Goal: Task Accomplishment & Management: Manage account settings

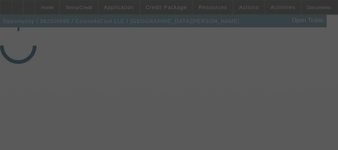
select select "3"
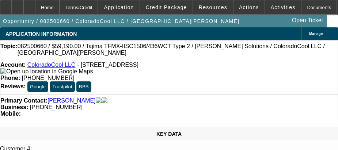
select select "0"
select select "2"
select select "0"
select select "6"
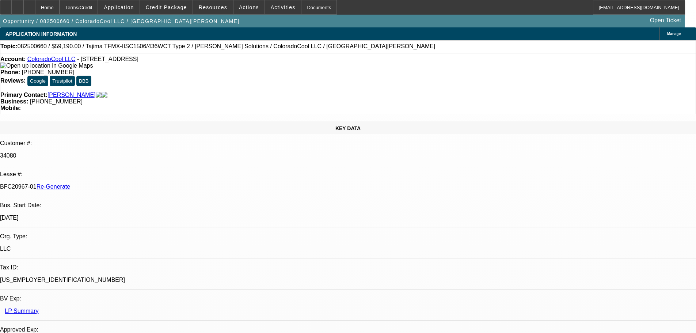
click at [271, 5] on span "Activities" at bounding box center [283, 7] width 25 height 6
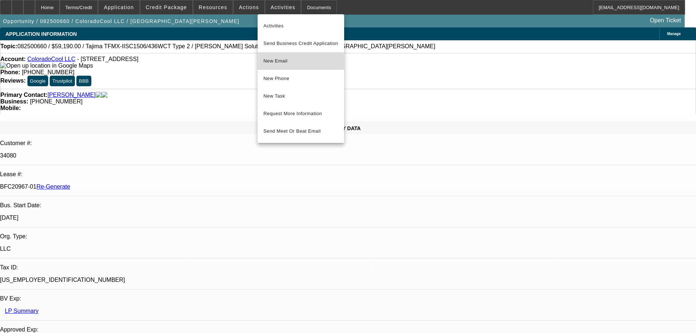
click at [296, 64] on span "New Email" at bounding box center [301, 61] width 75 height 9
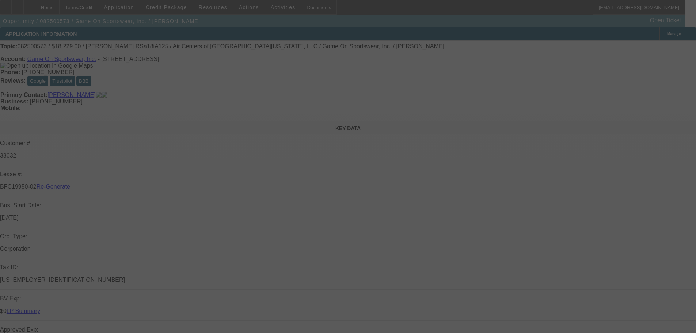
select select "3"
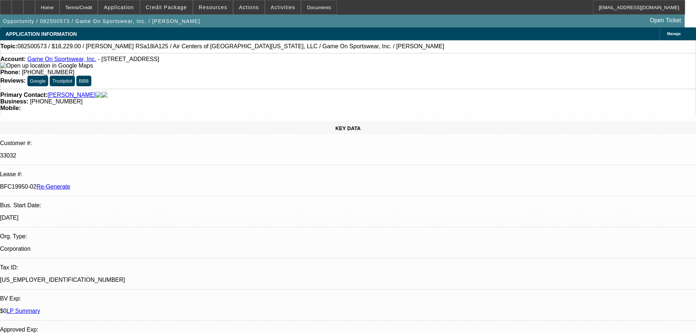
select select "0"
select select "6"
click at [307, 11] on div "Documents" at bounding box center [319, 7] width 36 height 15
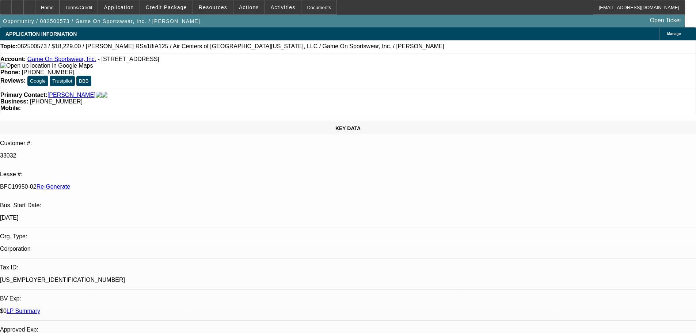
drag, startPoint x: 644, startPoint y: 248, endPoint x: 616, endPoint y: 247, distance: 27.4
copy p "RS a 18iA125"
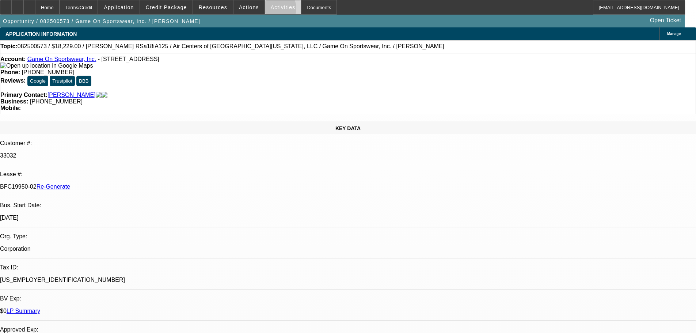
click at [266, 10] on span at bounding box center [283, 8] width 36 height 18
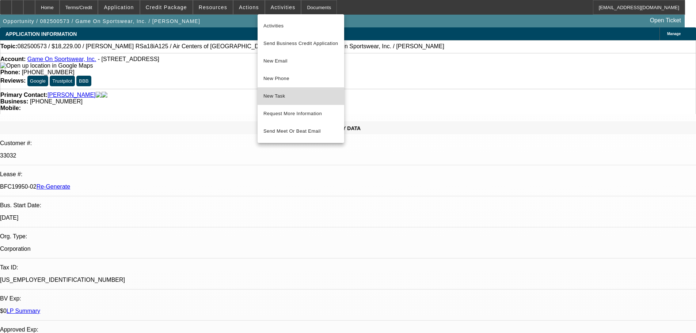
click at [284, 97] on span "New Task" at bounding box center [301, 96] width 75 height 9
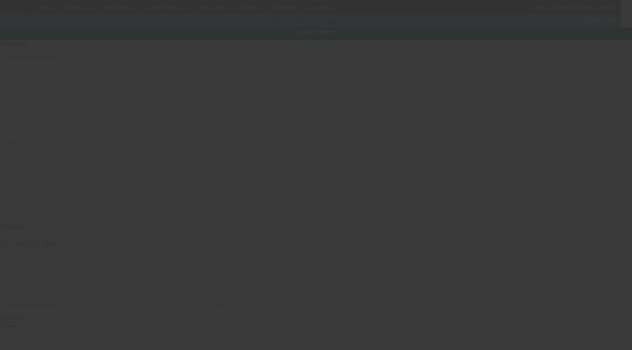
type input "CBV1001181"
type input "Ingersoll Rand"
type input "RSa18iA125"
radio input "true"
type textarea "Air Compressor Includes All Options, Attachments, and Accessories"
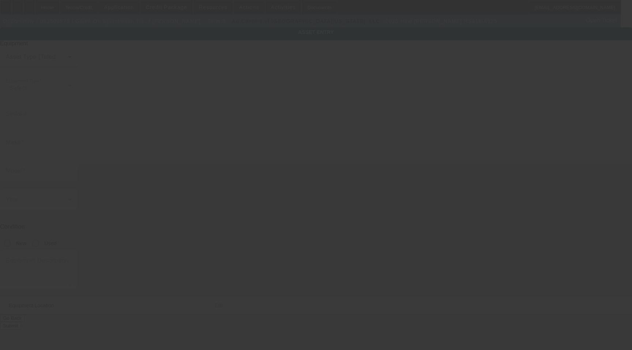
type input "9104 NW 105th Way"
type input "Medley"
type input "33178"
type input "Miami-Dade"
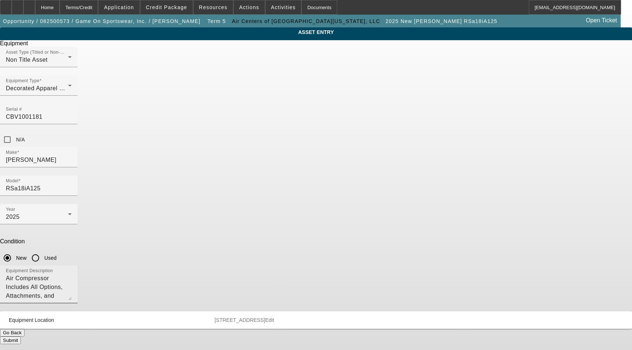
click at [72, 265] on div "Equipment Description Air Compressor Includes All Options, Attachments, and Acc…" at bounding box center [39, 284] width 66 height 38
click at [72, 274] on textarea "Air Compressor Includes All Options, Attachments, and Accessories" at bounding box center [39, 287] width 66 height 26
paste textarea "RSa18iA125"
drag, startPoint x: 396, startPoint y: 187, endPoint x: 363, endPoint y: 189, distance: 32.2
click at [72, 274] on textarea "Air Compressor Includes All Options, Attachments, and AccessoriesRSa18iA125" at bounding box center [39, 287] width 66 height 26
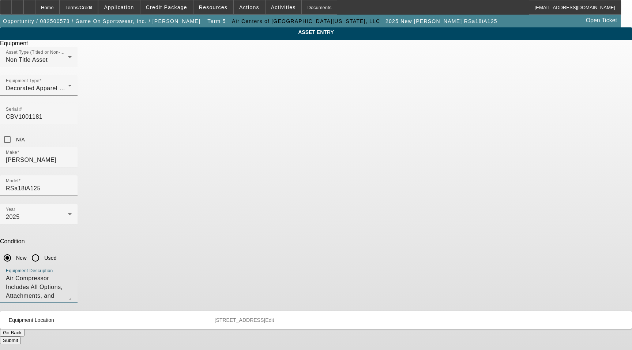
type textarea "Air Compressor Includes All Options, Attachments, and Accessories"
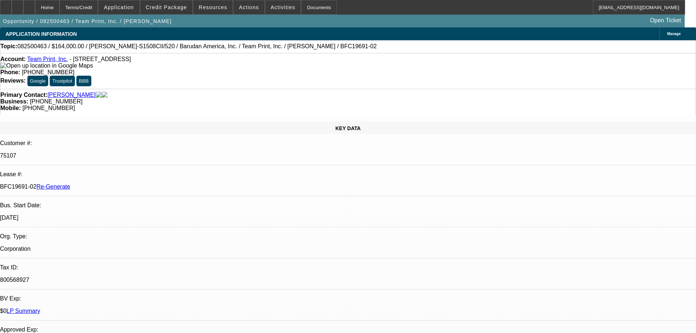
select select "3"
select select "0"
select select "2"
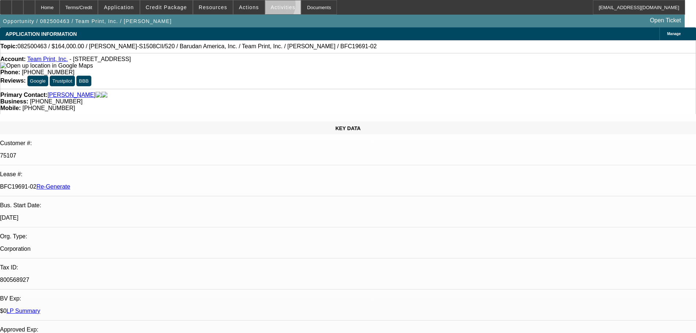
click at [271, 6] on span "Activities" at bounding box center [283, 7] width 25 height 6
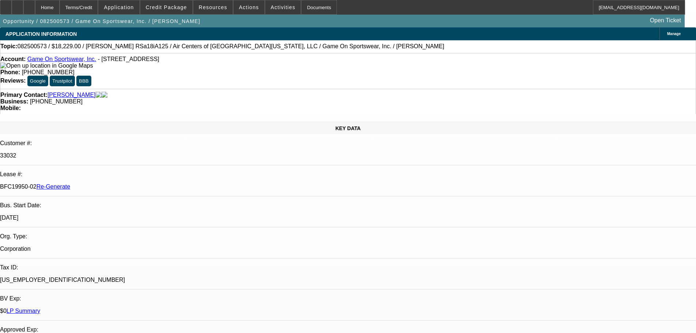
select select "3"
select select "0"
select select "6"
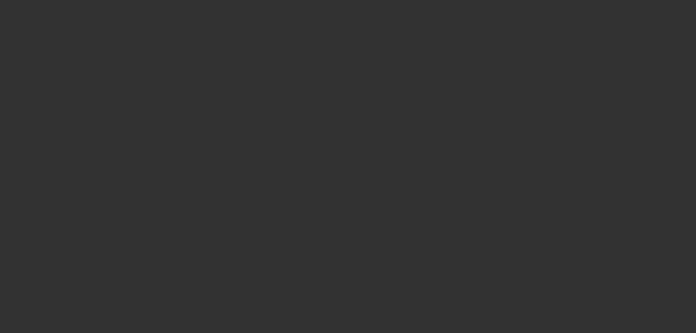
select select "4"
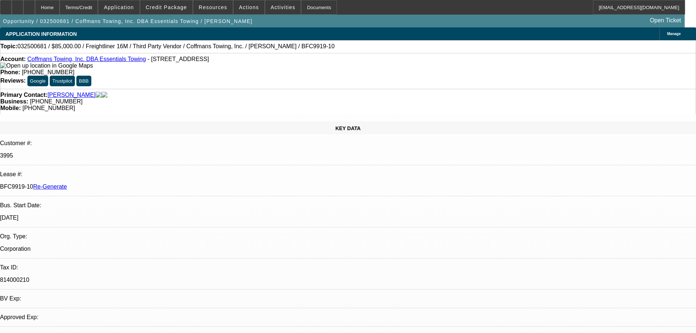
select select "0"
select select "1"
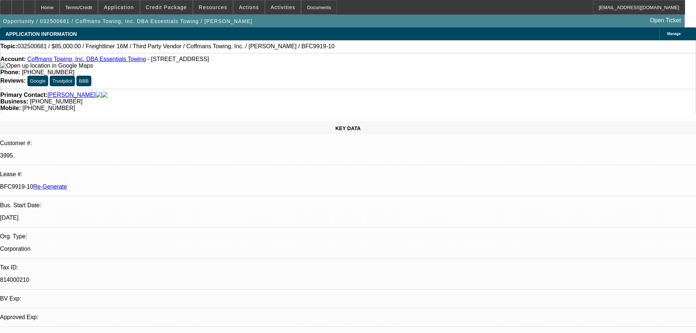
select select "6"
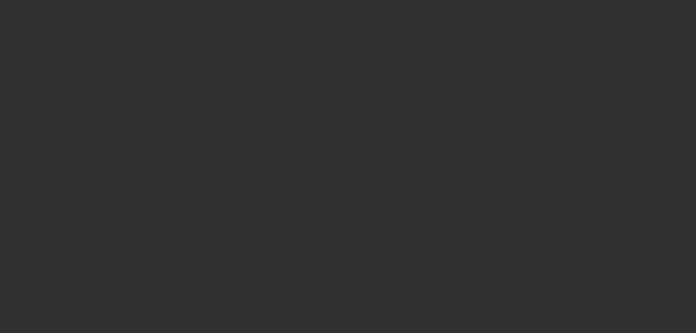
select select "4"
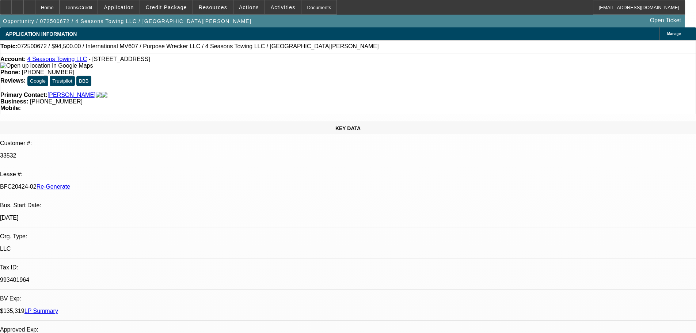
select select "0"
select select "2"
select select "0"
select select "6"
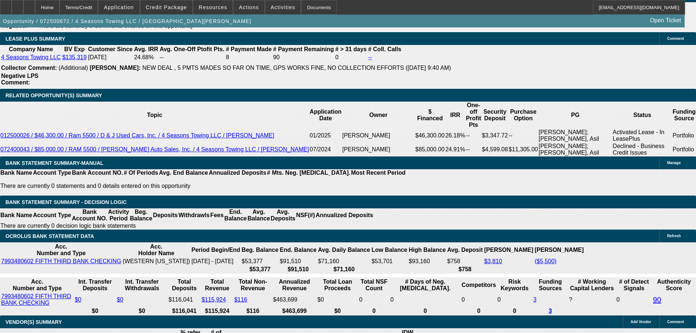
scroll to position [1352, 0]
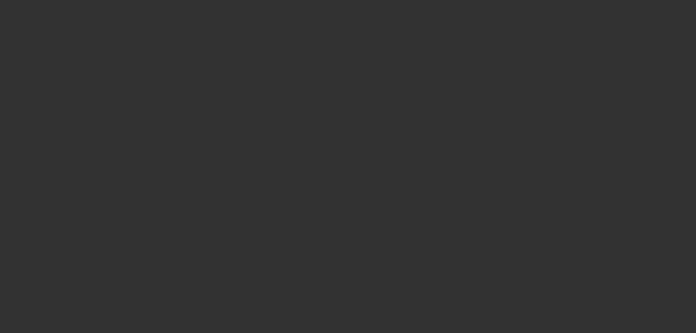
select select "4"
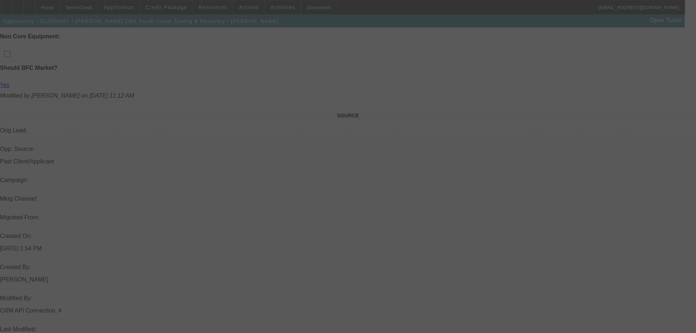
select select "0"
select select "3"
select select "0"
select select "6"
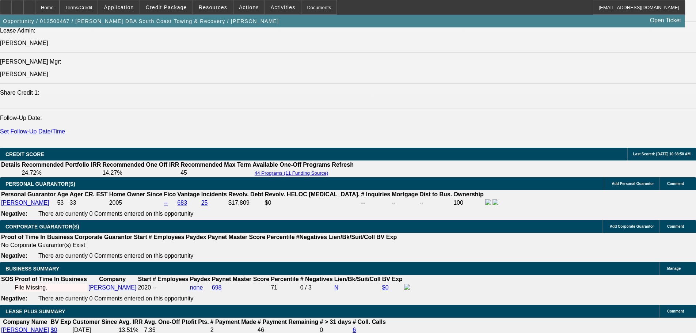
scroll to position [1057, 0]
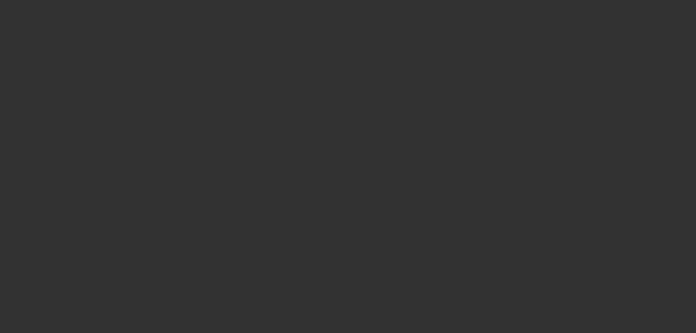
select select "4"
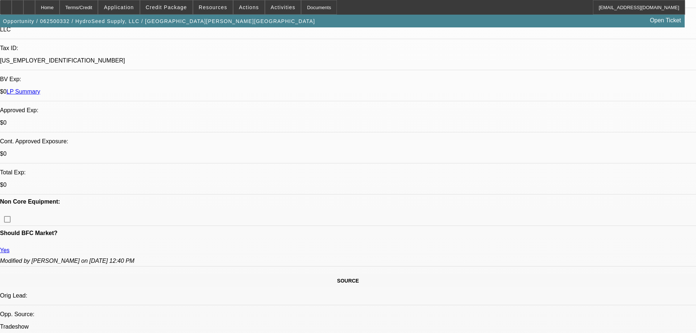
select select "0"
select select "6"
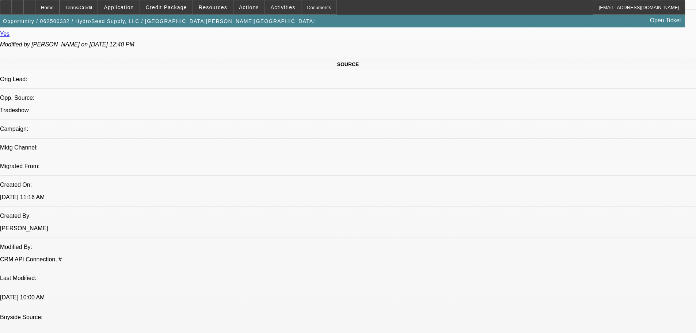
scroll to position [216, 0]
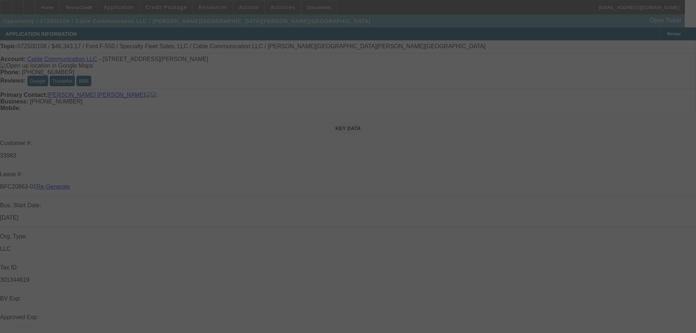
select select "4"
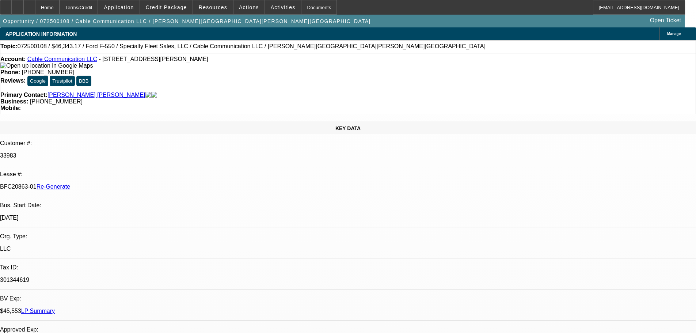
select select "0"
select select "2"
select select "0"
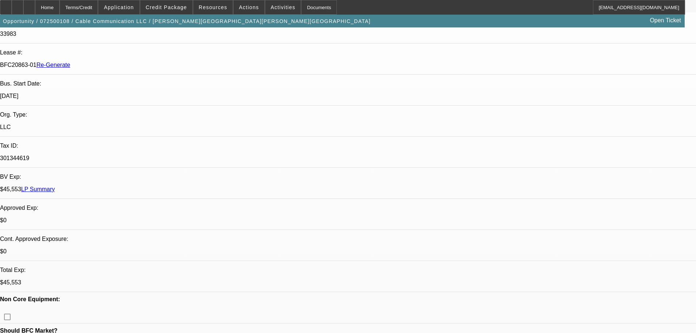
select select "1"
select select "2"
select select "6"
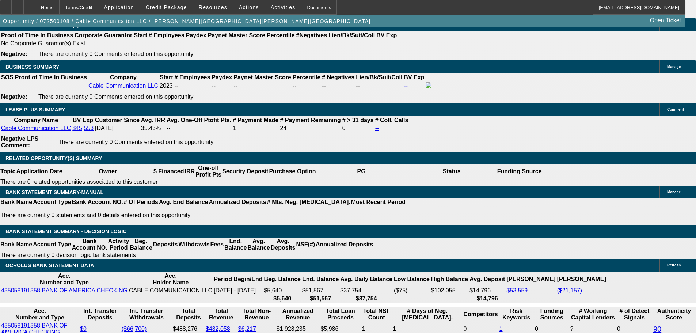
scroll to position [1206, 0]
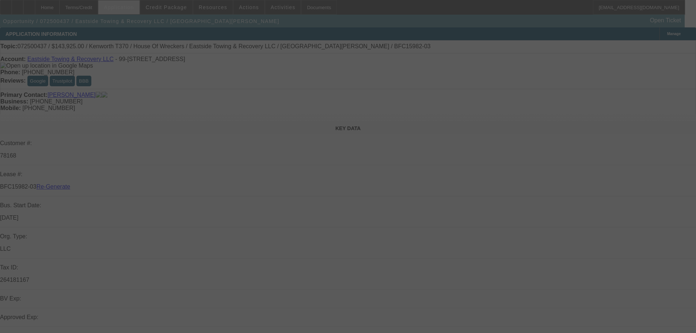
select select "4"
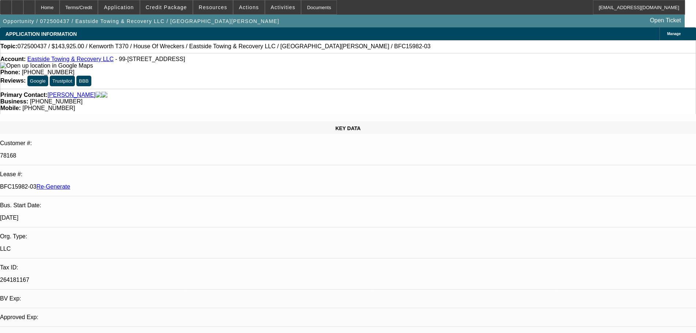
select select "0"
select select "6"
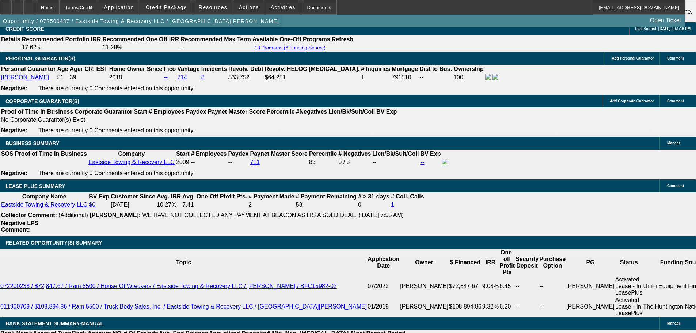
scroll to position [1133, 0]
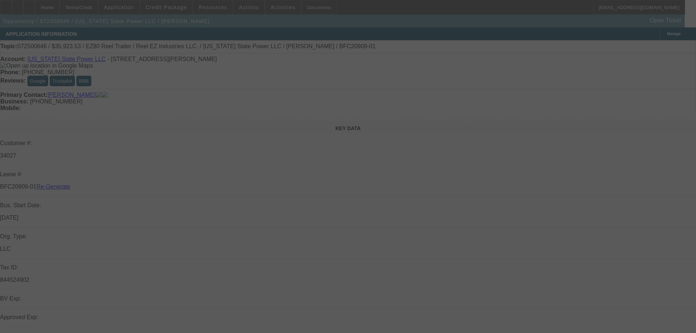
select select "4"
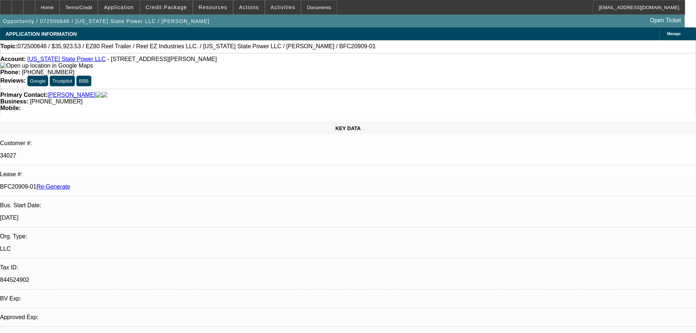
select select "0"
select select "0.1"
select select "1"
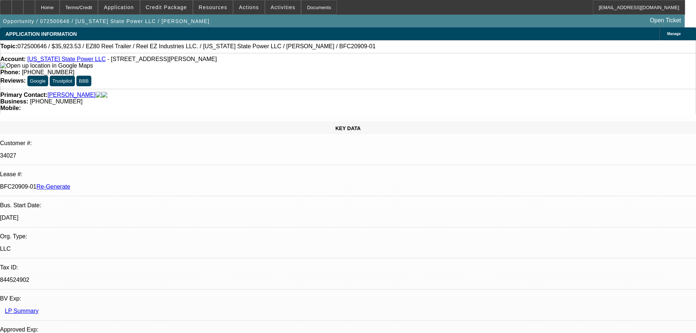
select select "4"
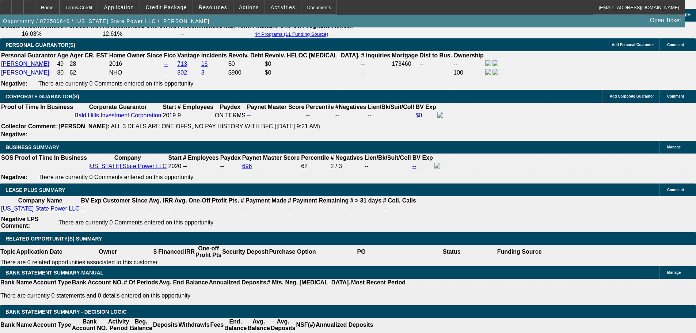
scroll to position [1206, 0]
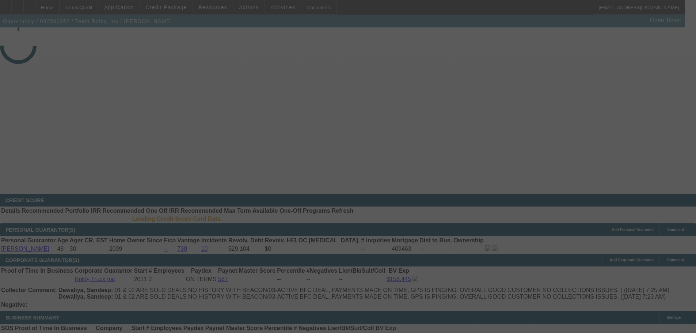
select select "4"
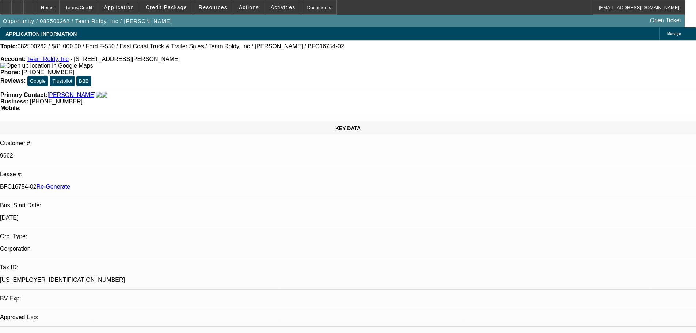
select select "0"
select select "2"
select select "0"
select select "6"
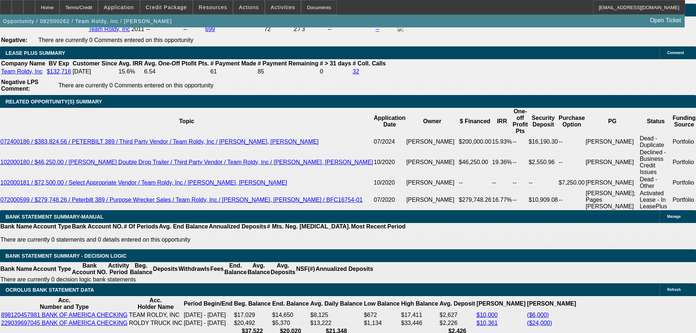
scroll to position [1352, 0]
